Goal: Information Seeking & Learning: Check status

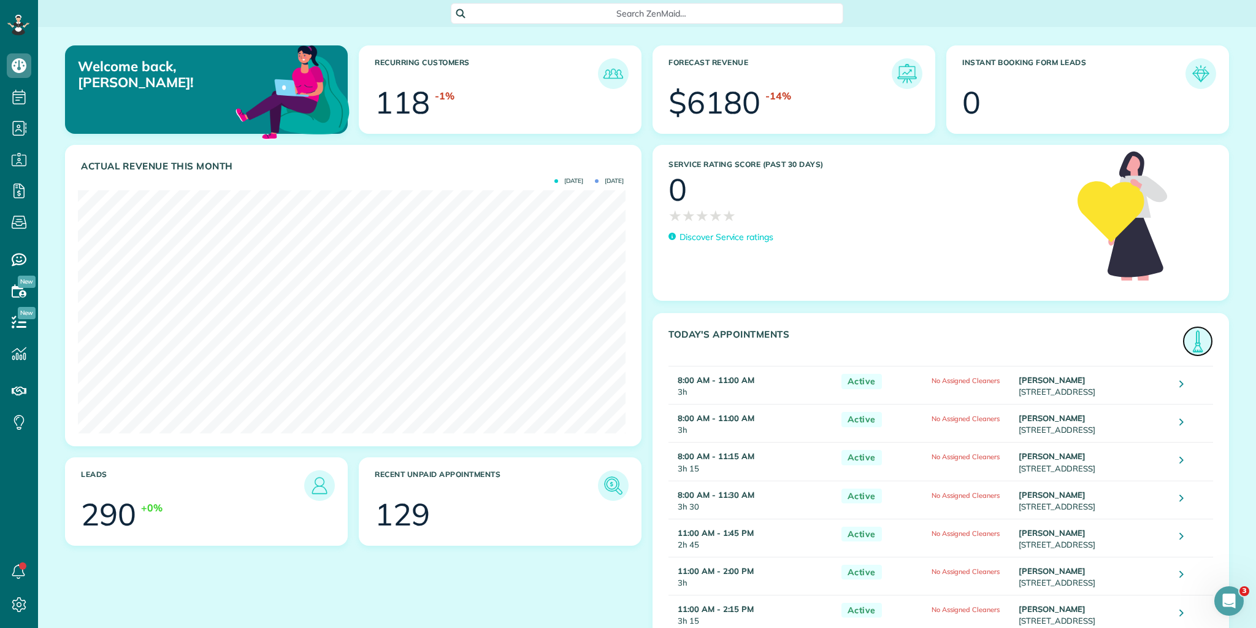
click at [1194, 339] on img at bounding box center [1198, 341] width 28 height 28
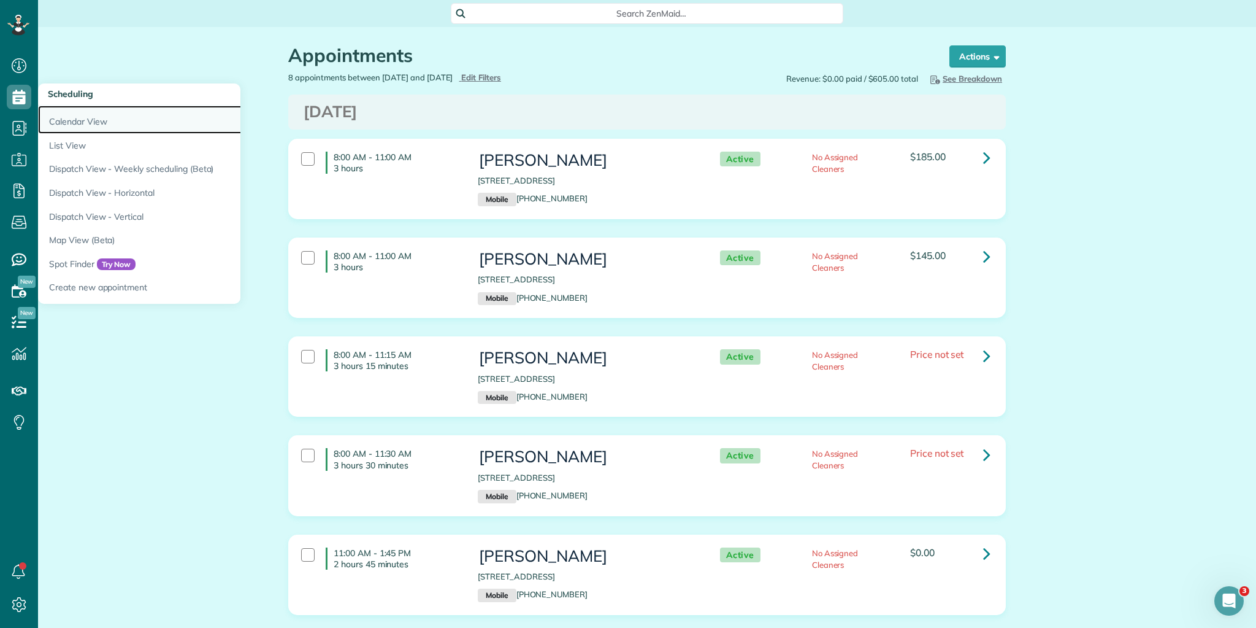
click at [66, 120] on link "Calendar View" at bounding box center [191, 120] width 307 height 28
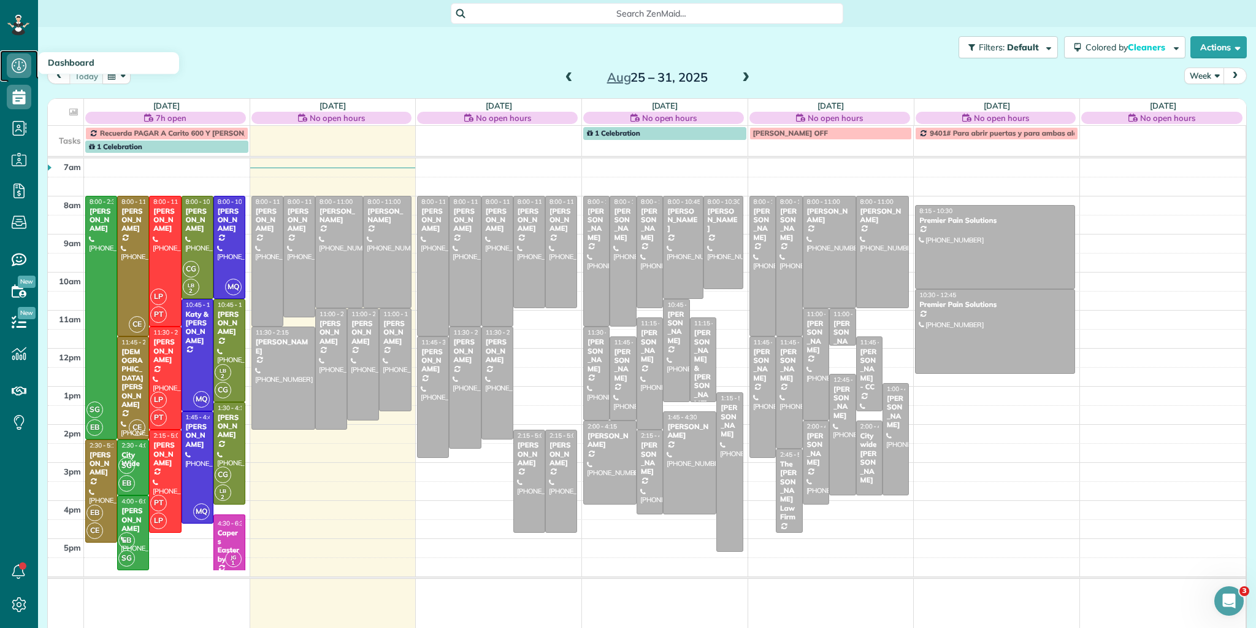
click at [18, 63] on icon at bounding box center [19, 65] width 25 height 25
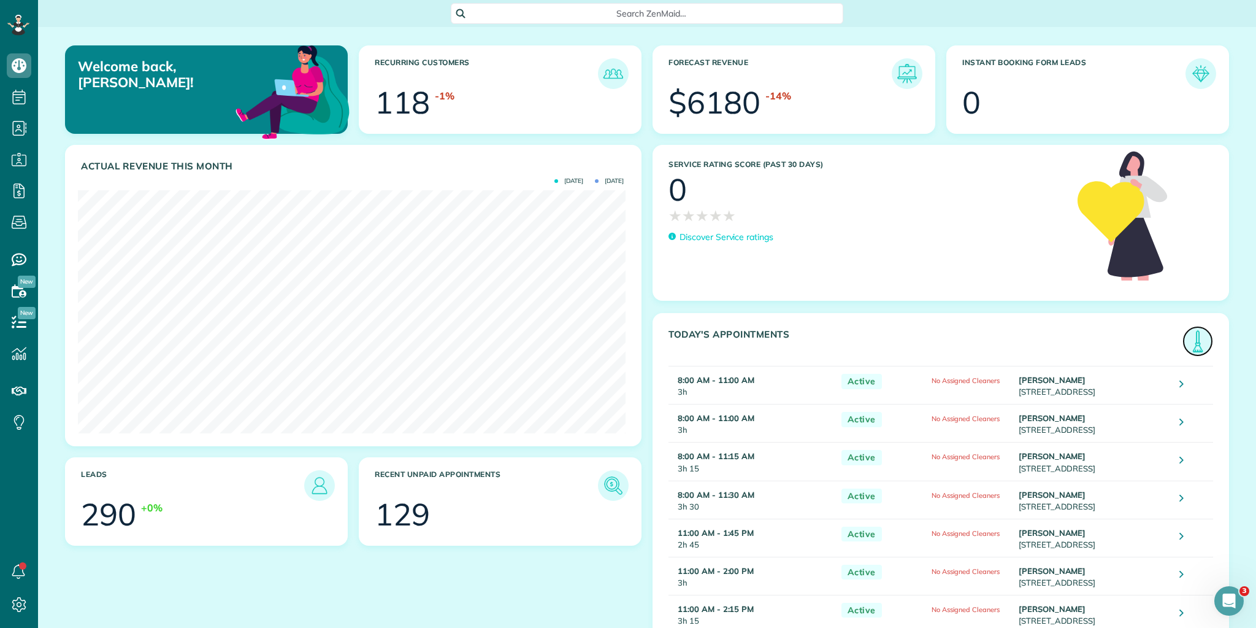
click at [1185, 347] on img at bounding box center [1198, 341] width 28 height 28
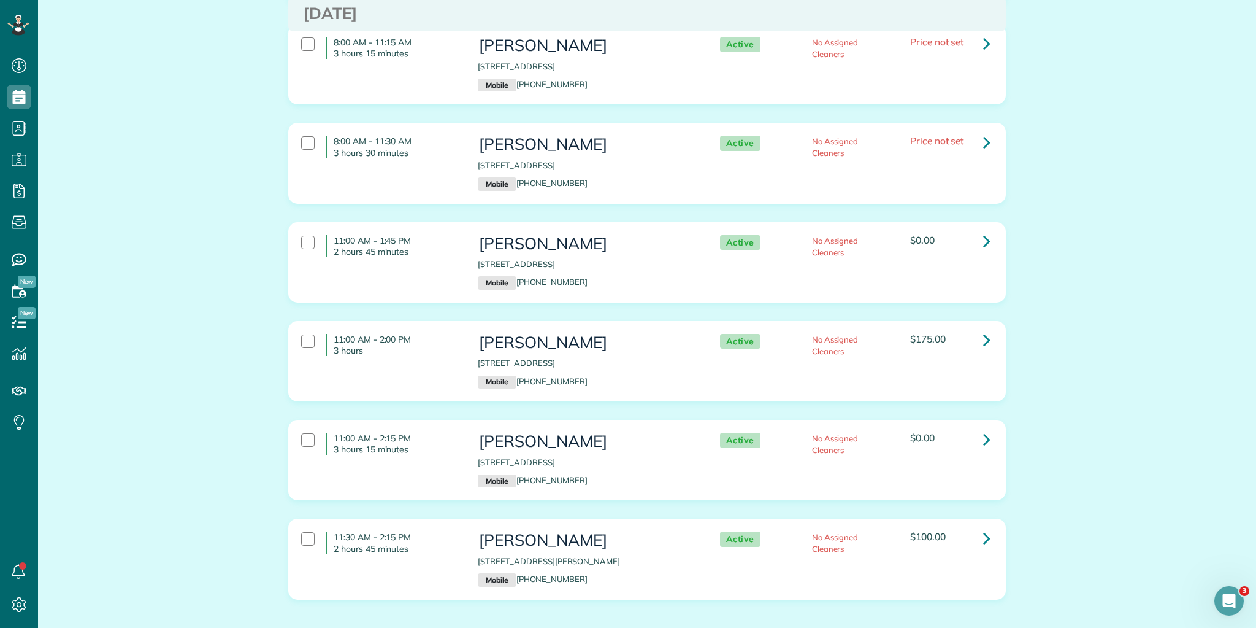
scroll to position [371, 0]
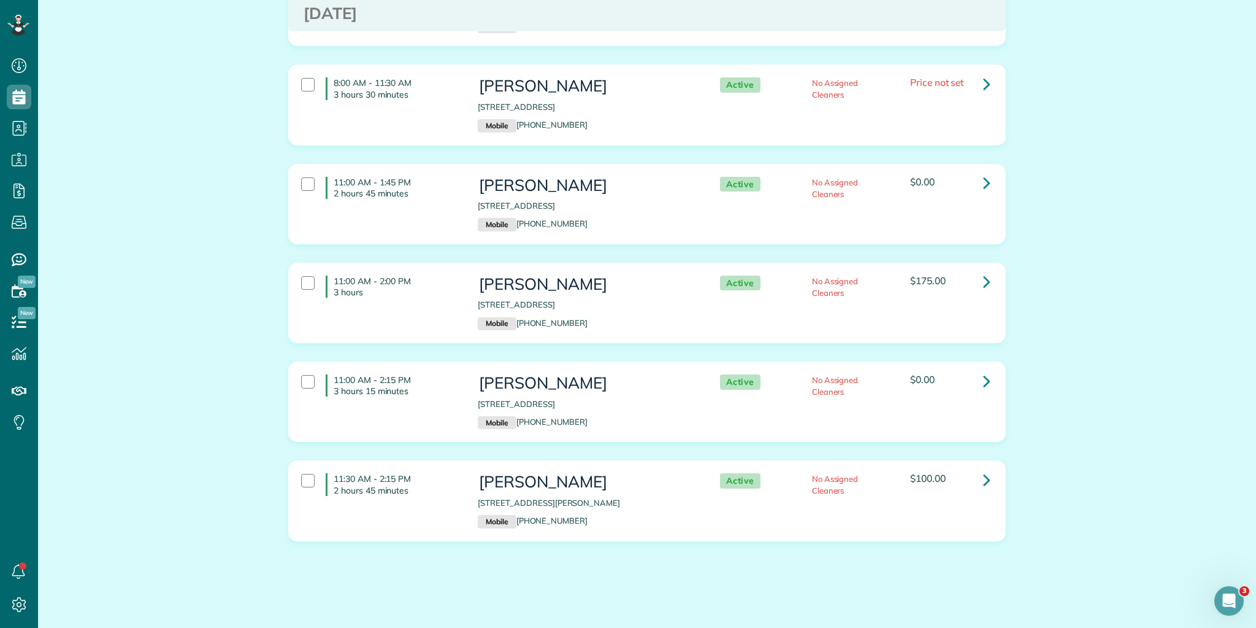
drag, startPoint x: 329, startPoint y: 155, endPoint x: 1088, endPoint y: 567, distance: 863.3
click at [1147, 627] on html "Dashboard Scheduling Calendar View List View Dispatch View - Weekly scheduling …" at bounding box center [628, 314] width 1256 height 628
copy div "8:00 AM - 11:00 AM 3 hours [PERSON_NAME] [STREET_ADDRESS] Mobile [PHONE_NUMBER]…"
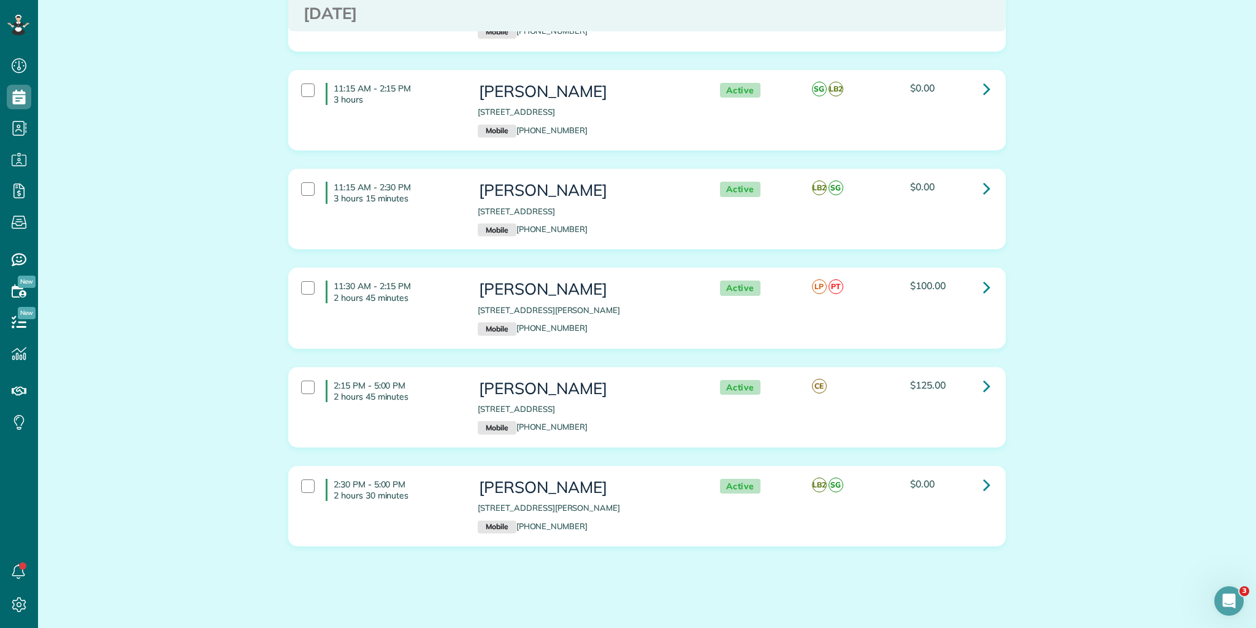
scroll to position [567, 0]
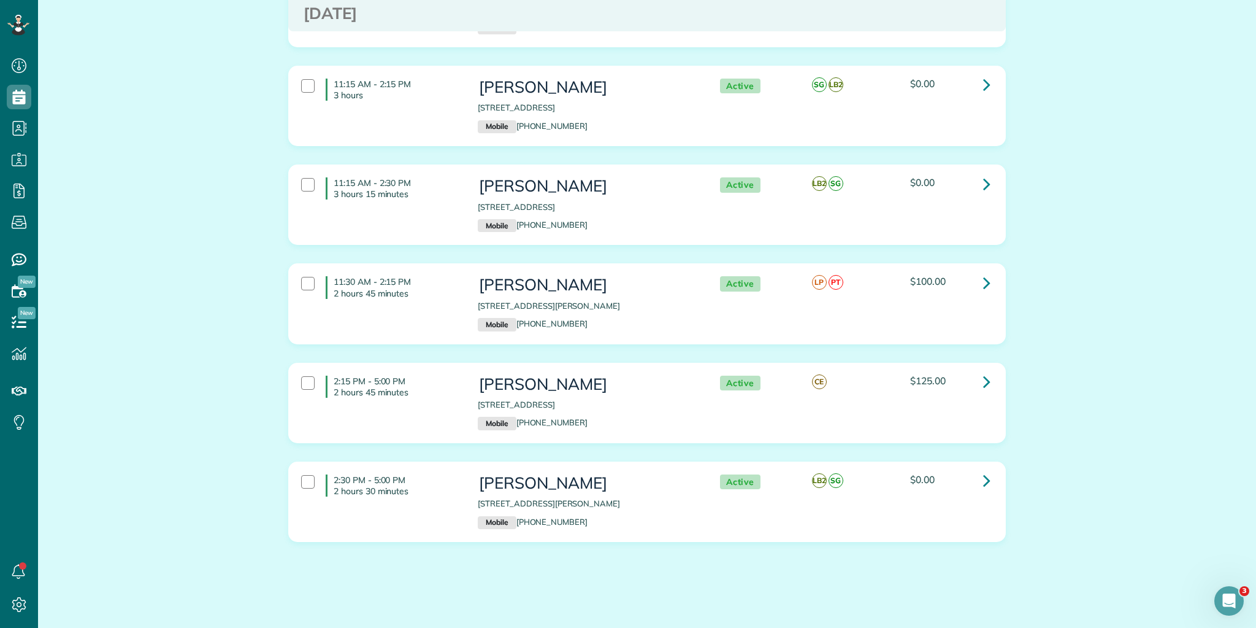
drag, startPoint x: 330, startPoint y: 372, endPoint x: 934, endPoint y: 477, distance: 612.7
click at [956, 484] on div "Tuesday Aug 26, 2025 8:00 AM - 11:00 AM 3 hours Mary Ladd 50 PONDEROSA DRIVE TA…" at bounding box center [647, 43] width 718 height 1033
copy div "2:15 PM - 5:00 PM 2 hours 45 minutes Thomas Tilert 222 Horse Tack Trail Mauldin…"
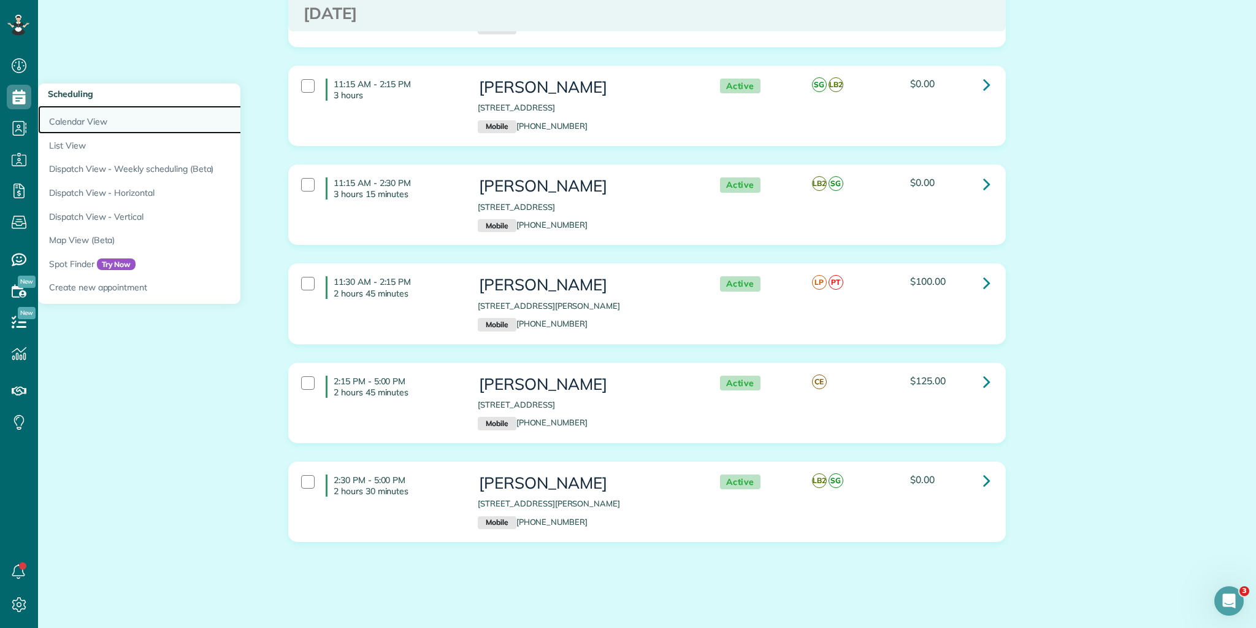
click at [69, 120] on link "Calendar View" at bounding box center [191, 120] width 307 height 28
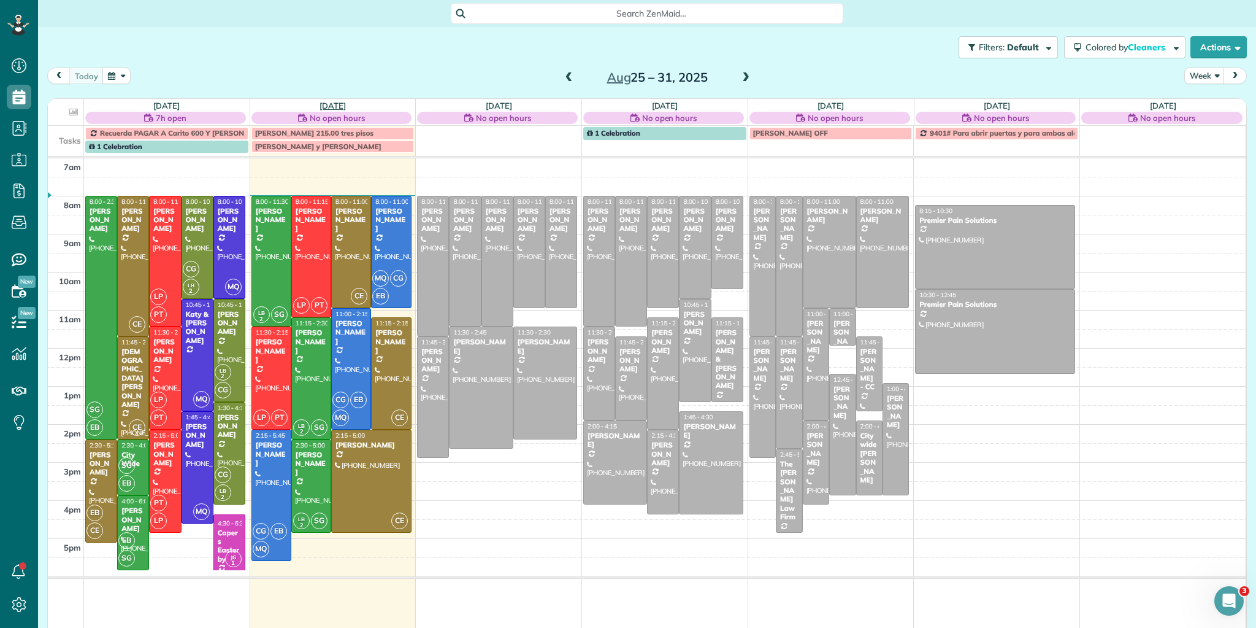
click at [333, 102] on link "Tue 8/26" at bounding box center [333, 106] width 26 height 10
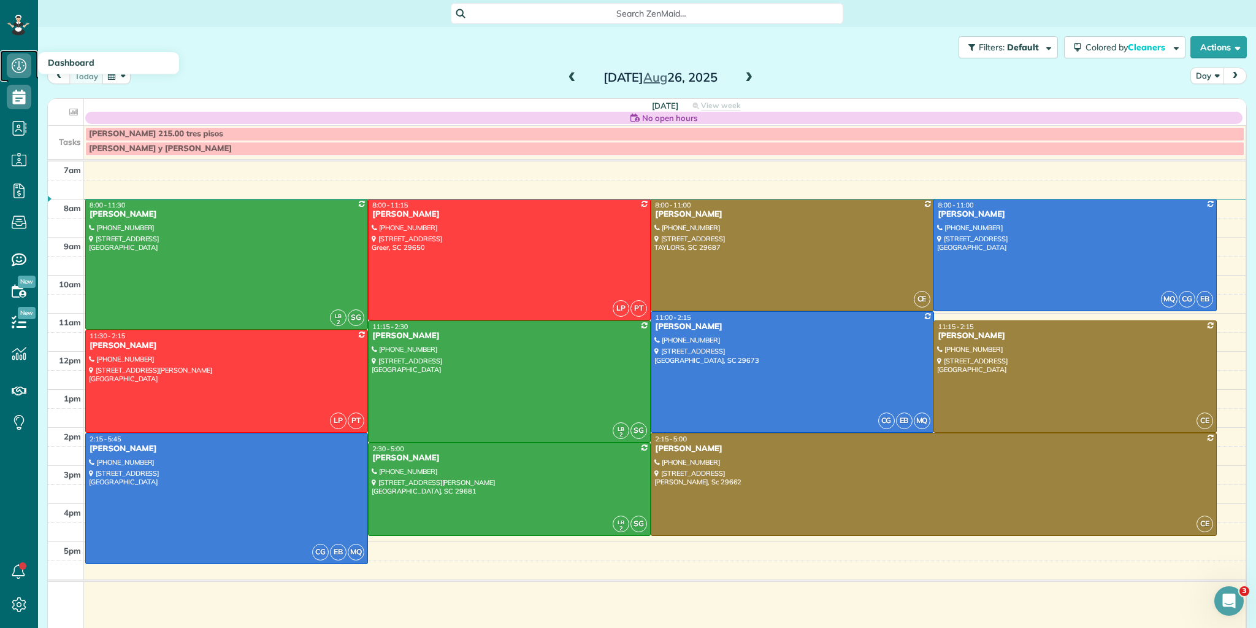
click at [23, 66] on icon at bounding box center [19, 65] width 25 height 25
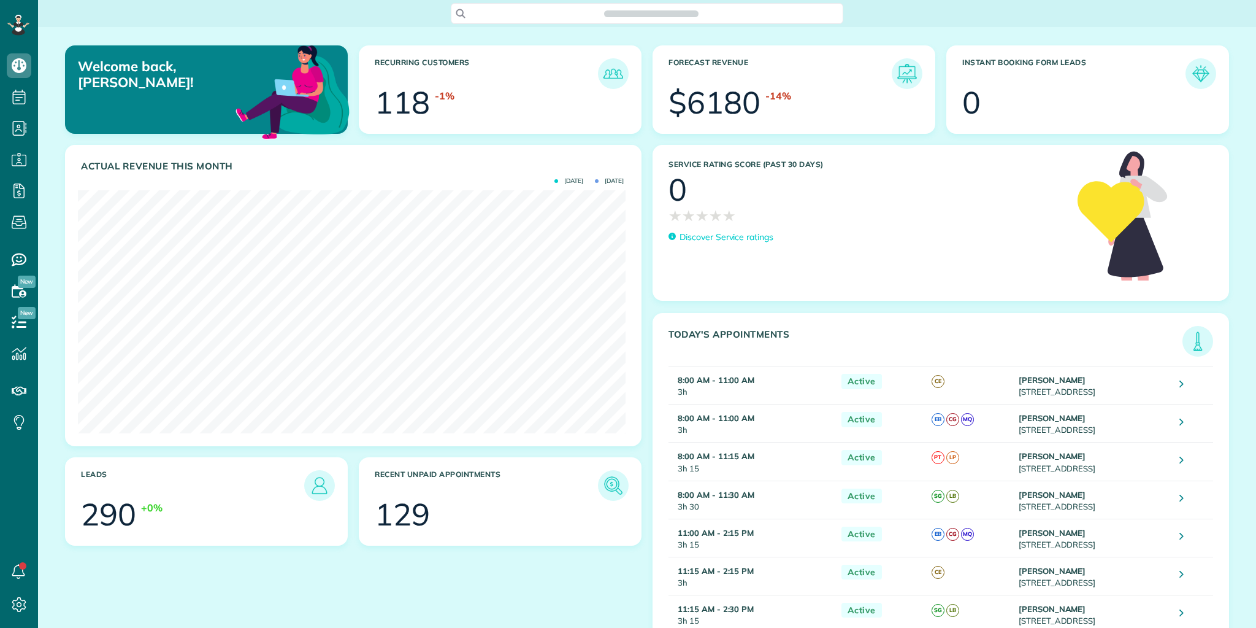
scroll to position [242, 547]
click at [1196, 334] on img at bounding box center [1198, 341] width 28 height 28
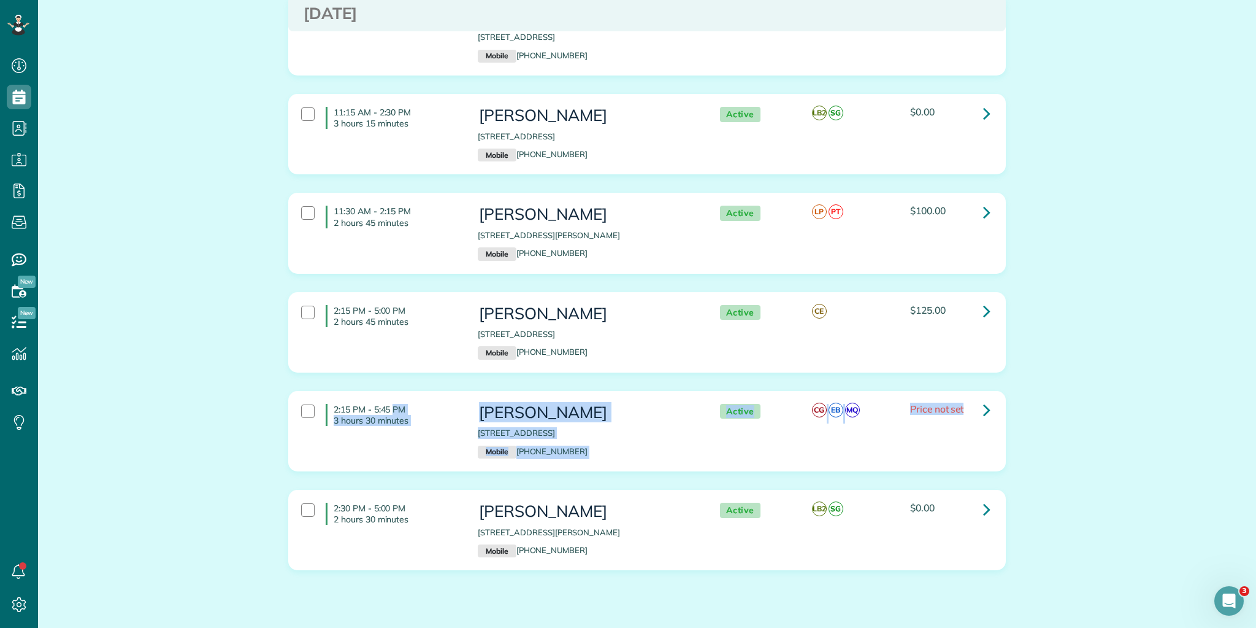
drag, startPoint x: 329, startPoint y: 403, endPoint x: 990, endPoint y: 431, distance: 661.3
click at [990, 431] on div "2:15 PM - 5:45 PM 3 hours 30 minutes [PERSON_NAME] [STREET_ADDRESS] Mobile [PHO…" at bounding box center [645, 431] width 707 height 67
copy div "2:15 PM - 5:45 PM 3 hours 30 minutes [PERSON_NAME] [STREET_ADDRESS] Mobile [PHO…"
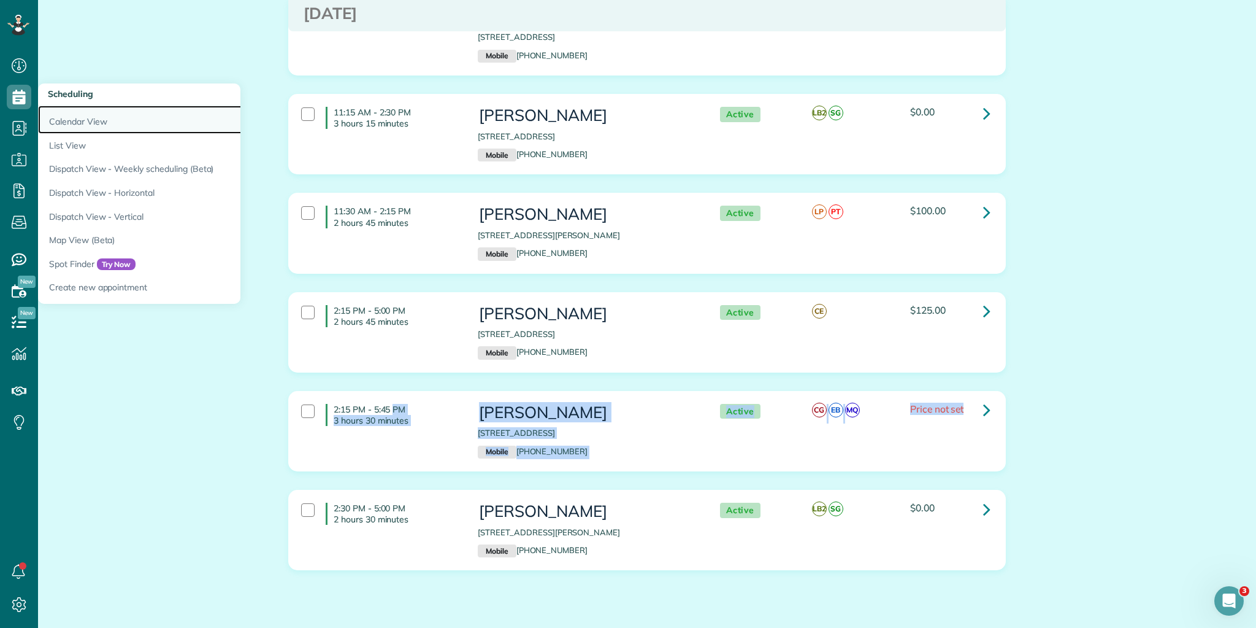
click at [80, 117] on link "Calendar View" at bounding box center [191, 120] width 307 height 28
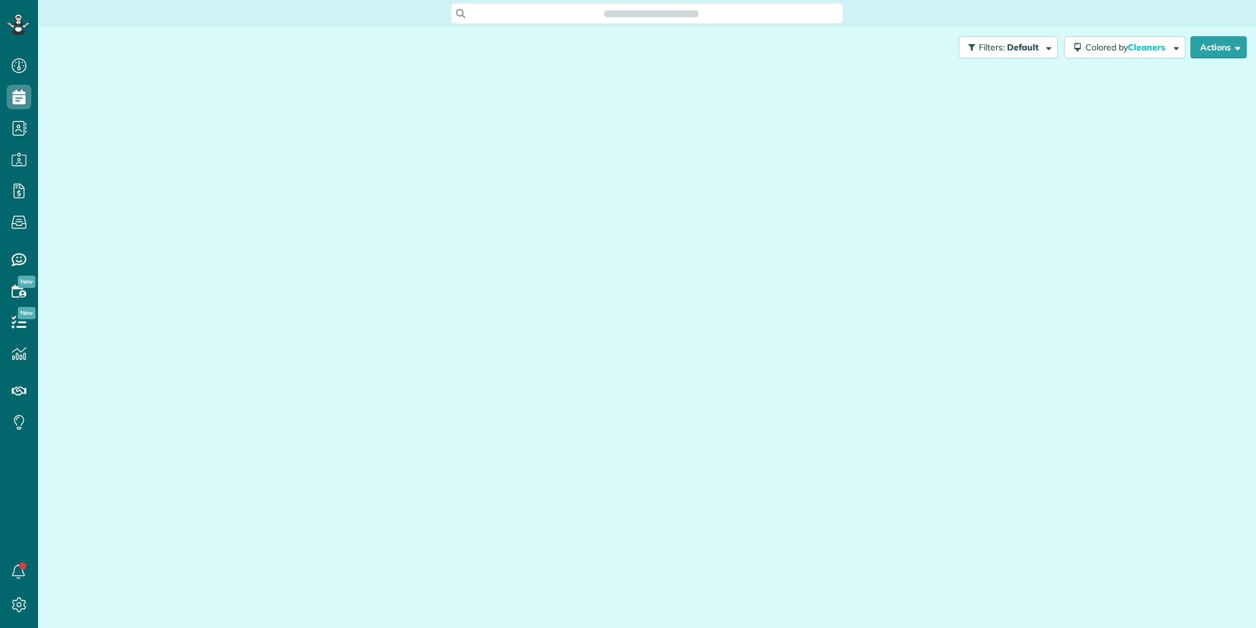
scroll to position [6, 6]
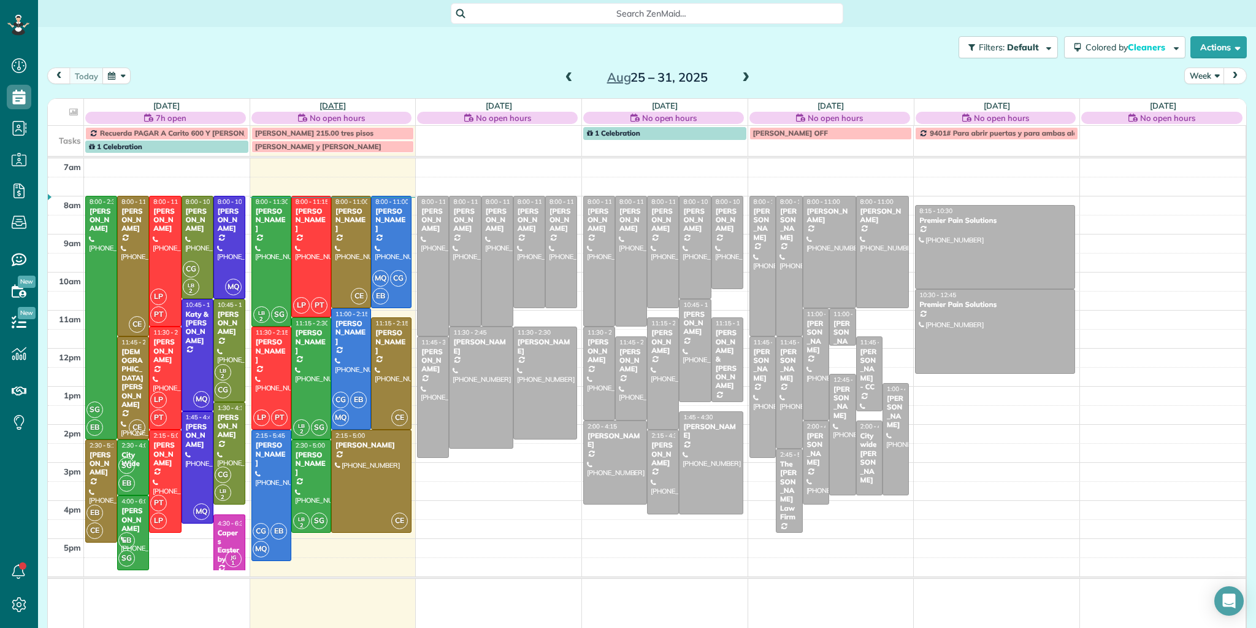
click at [332, 105] on link "[DATE]" at bounding box center [333, 106] width 26 height 10
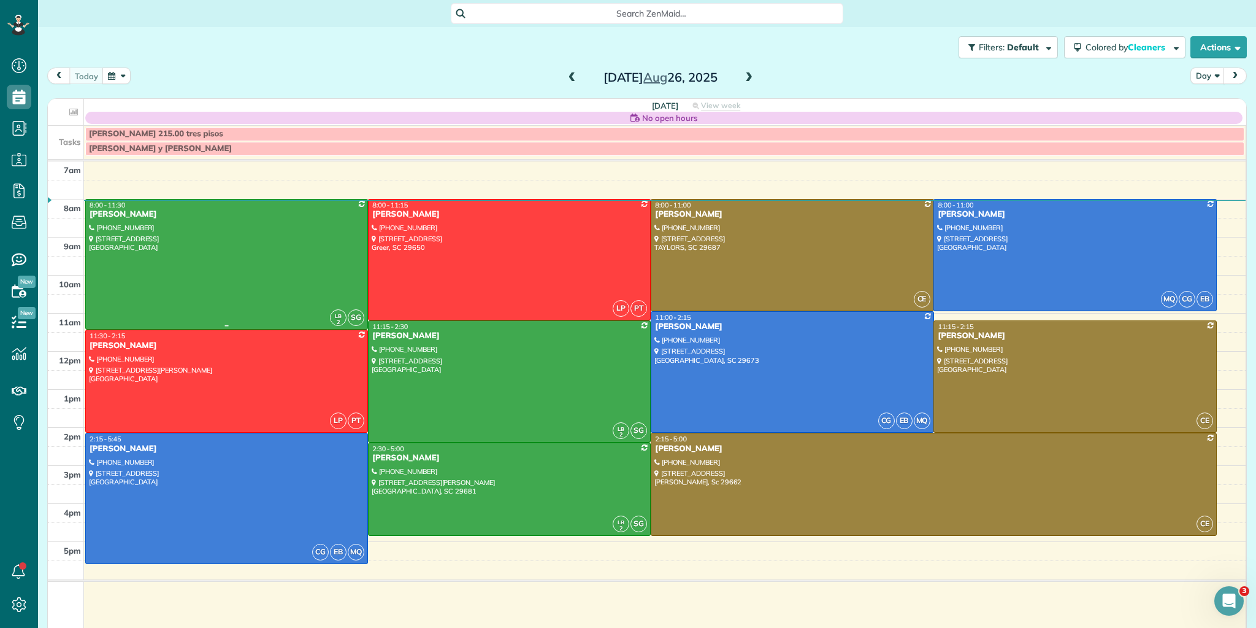
scroll to position [0, 0]
